Goal: Information Seeking & Learning: Learn about a topic

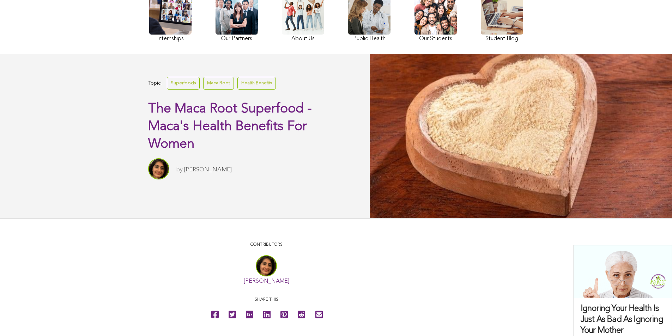
scroll to position [83, 0]
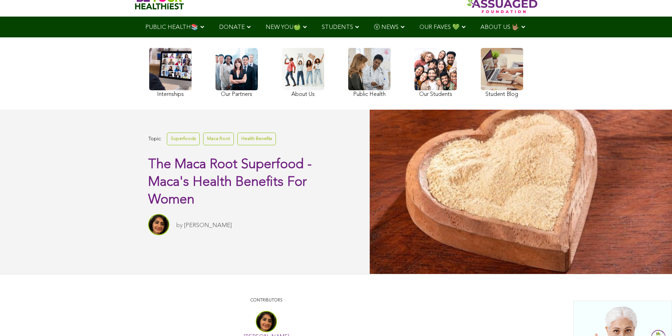
click at [348, 92] on link at bounding box center [369, 74] width 42 height 52
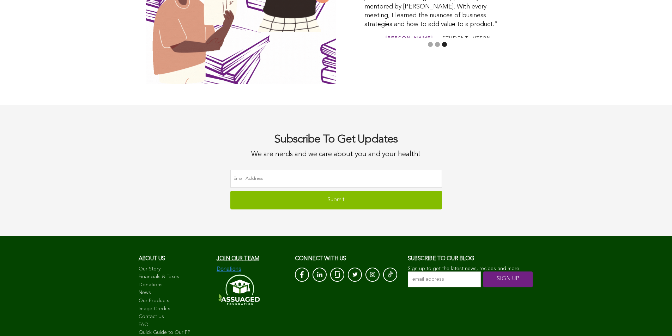
scroll to position [1979, 0]
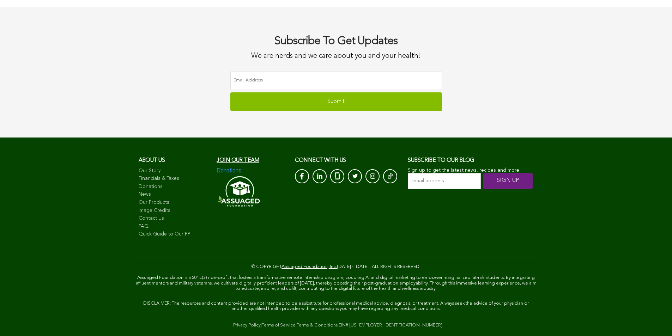
scroll to position [2092, 0]
click at [339, 323] on link "EIN# [US_EMPLOYER_IDENTIFICATION_NUMBER]" at bounding box center [391, 325] width 104 height 5
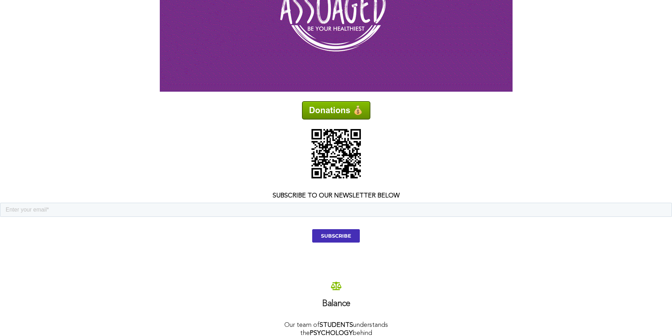
scroll to position [677, 0]
